Goal: Navigation & Orientation: Find specific page/section

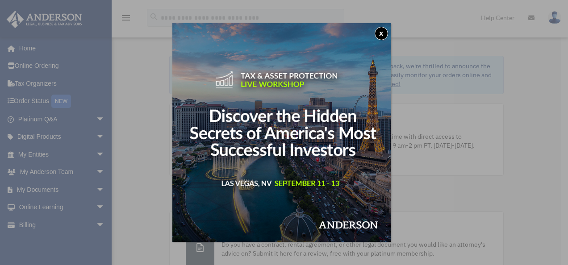
click at [381, 33] on button "x" at bounding box center [381, 33] width 13 height 13
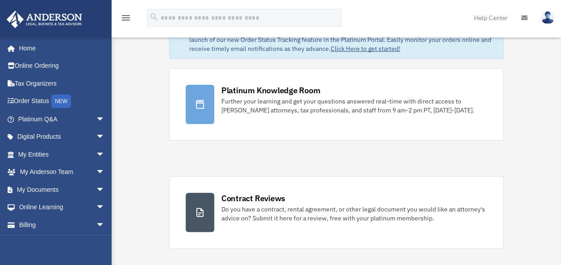
scroll to position [36, 0]
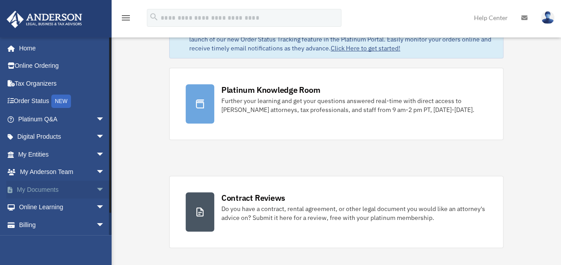
click at [96, 191] on span "arrow_drop_down" at bounding box center [105, 190] width 18 height 18
click at [35, 209] on link "Box" at bounding box center [65, 208] width 106 height 18
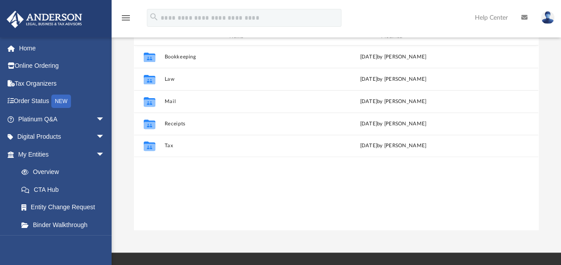
scroll to position [106, 0]
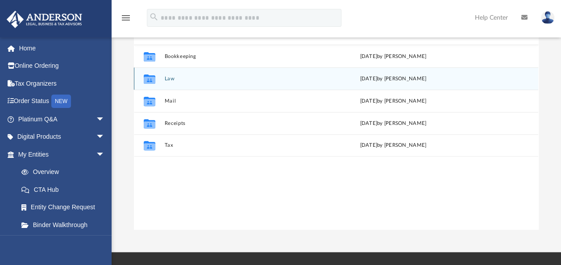
click at [168, 77] on button "Law" at bounding box center [240, 79] width 150 height 6
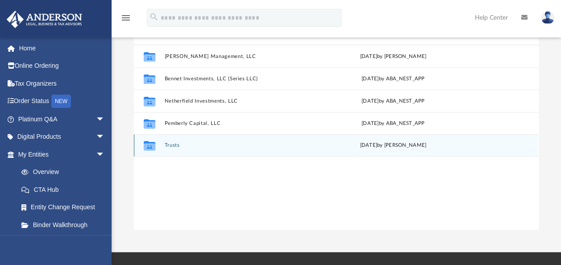
click at [175, 145] on button "Trusts" at bounding box center [240, 145] width 150 height 6
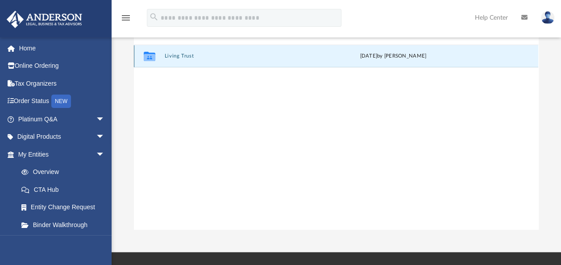
click at [180, 54] on button "Living Trust" at bounding box center [240, 56] width 150 height 6
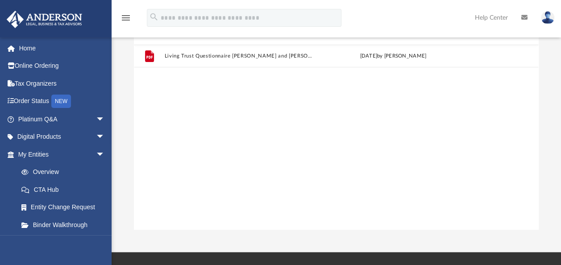
click at [524, 20] on icon at bounding box center [524, 17] width 6 height 6
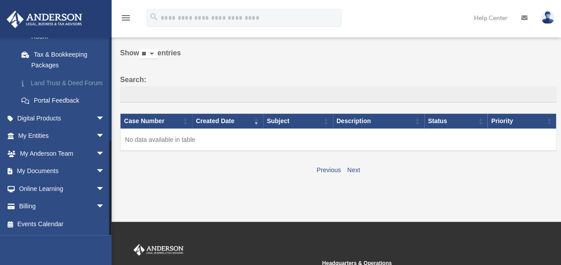
scroll to position [34, 0]
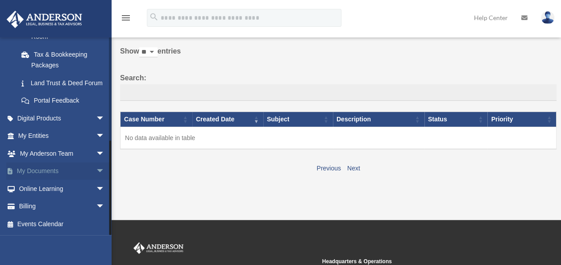
click at [96, 169] on span "arrow_drop_down" at bounding box center [105, 171] width 18 height 18
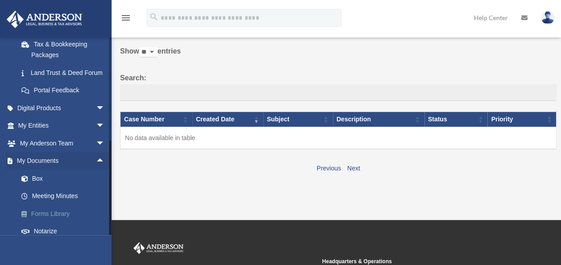
click at [46, 223] on link "Forms Library" at bounding box center [65, 214] width 106 height 18
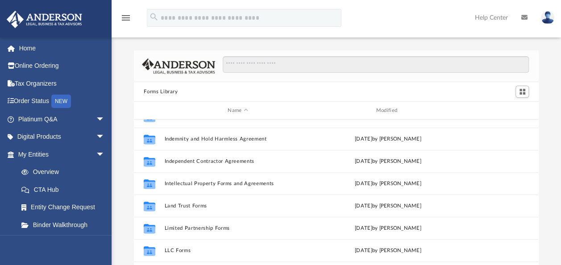
scroll to position [309, 0]
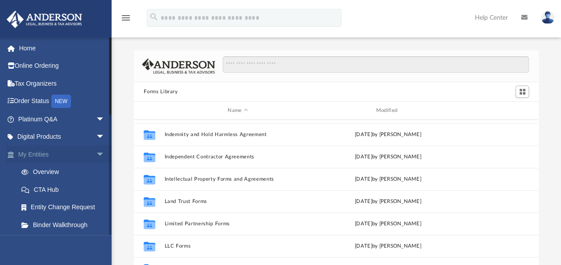
click at [85, 154] on link "My Entities arrow_drop_down" at bounding box center [62, 155] width 112 height 18
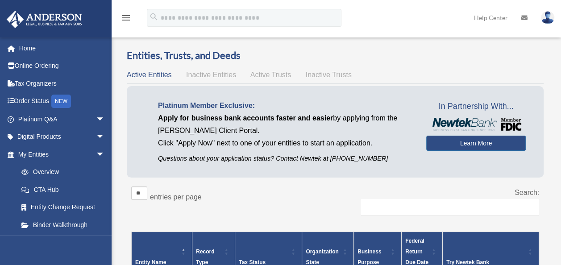
click at [526, 19] on icon at bounding box center [524, 18] width 6 height 6
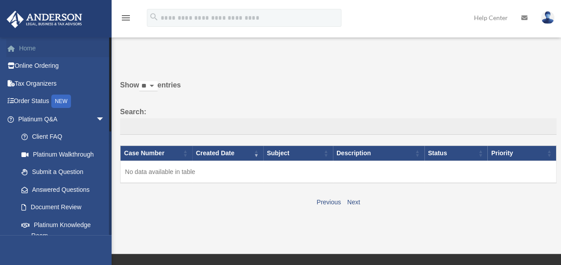
click at [20, 49] on link "Home" at bounding box center [62, 48] width 112 height 18
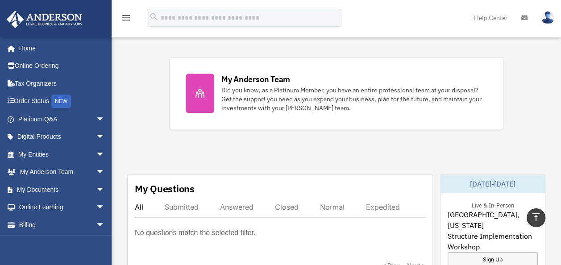
scroll to position [370, 0]
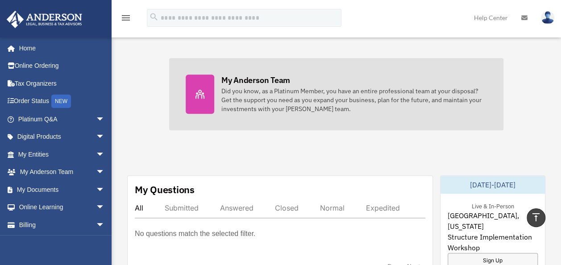
click at [250, 94] on div "Did you know, as a Platinum Member, you have an entire professional team at you…" at bounding box center [354, 100] width 266 height 27
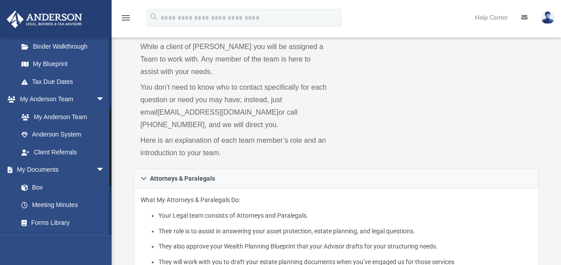
scroll to position [187, 0]
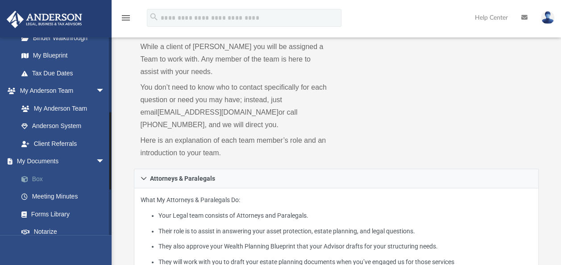
click at [38, 179] on link "Box" at bounding box center [65, 179] width 106 height 18
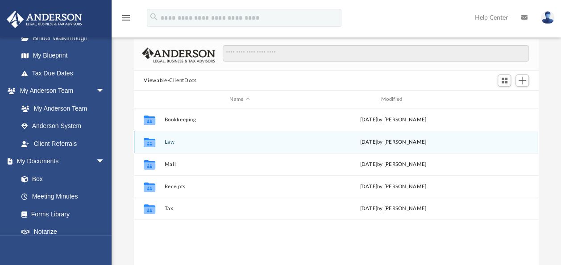
scroll to position [196, 397]
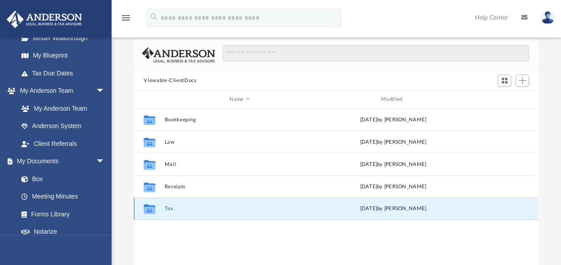
click at [170, 206] on button "Tax" at bounding box center [240, 209] width 150 height 6
